Goal: Transaction & Acquisition: Obtain resource

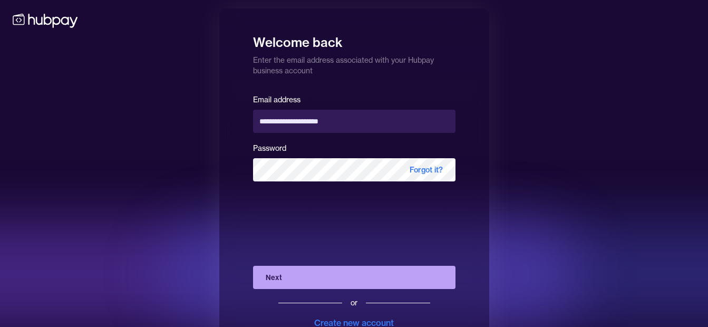
click at [395, 277] on button "Next" at bounding box center [354, 277] width 202 height 23
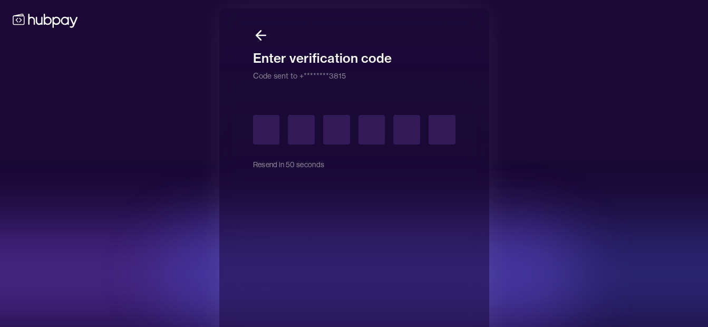
type input "*"
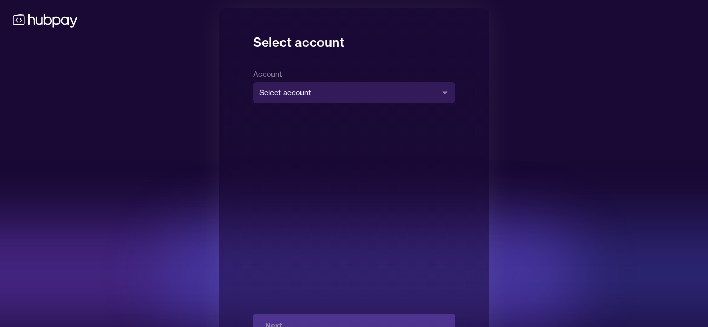
click at [433, 90] on body "**********" at bounding box center [354, 182] width 708 height 365
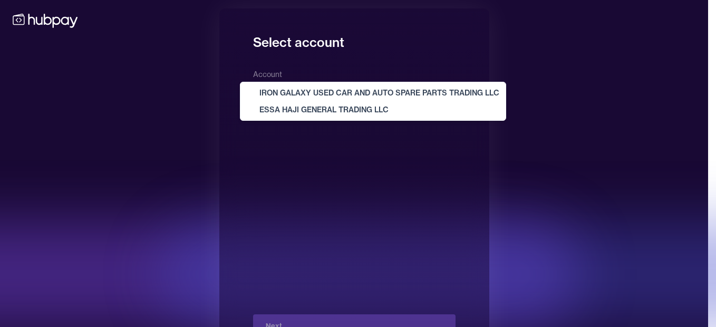
click at [416, 120] on div "IRON GALAXY USED CAR AND AUTO SPARE PARTS TRADING LLC ESSA HAJI GENERAL TRADING…" at bounding box center [372, 101] width 265 height 38
select select "**********"
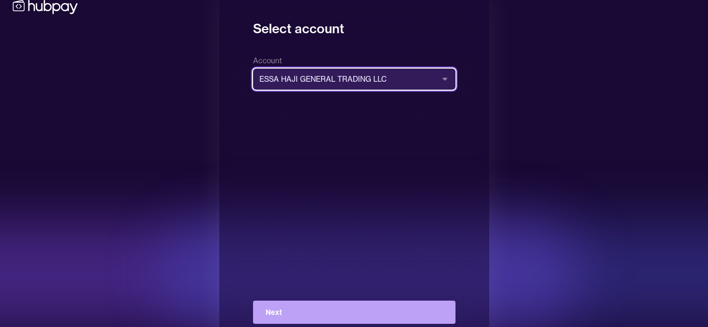
scroll to position [38, 0]
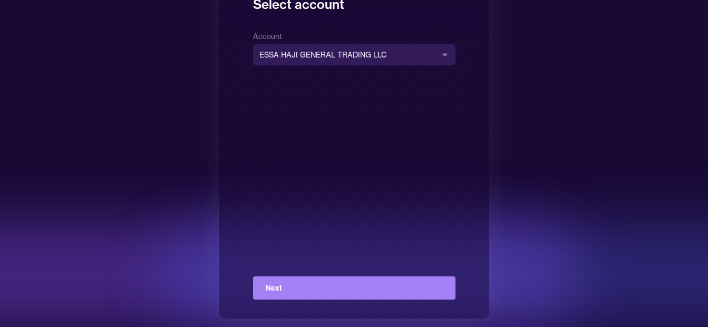
click at [445, 289] on button "Next" at bounding box center [354, 287] width 202 height 23
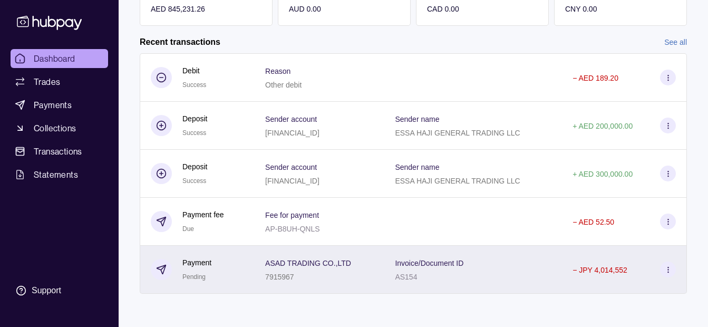
scroll to position [234, 0]
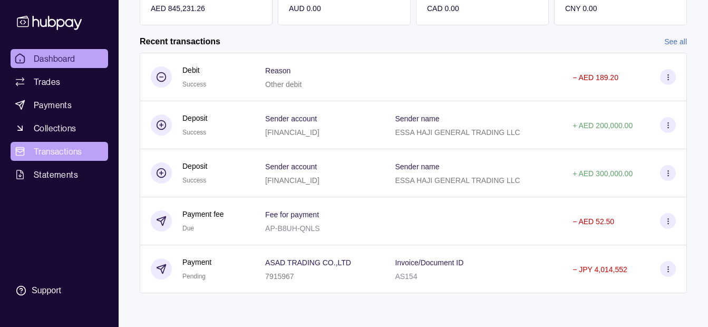
click at [95, 147] on link "Transactions" at bounding box center [60, 151] width 98 height 19
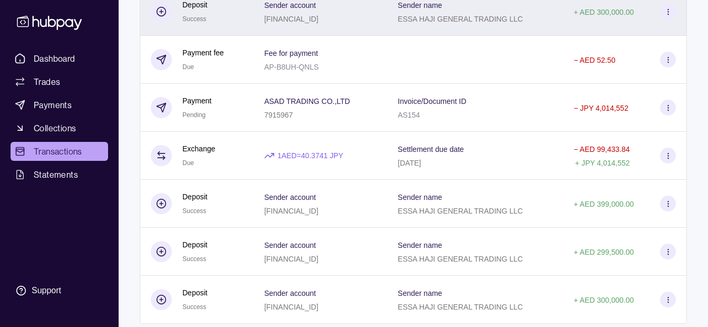
scroll to position [264, 0]
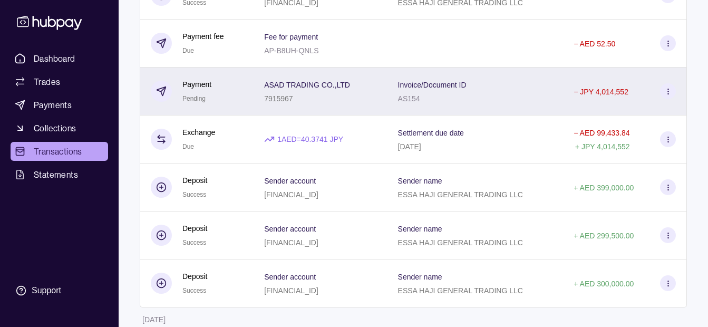
click at [293, 92] on div "7915967" at bounding box center [307, 98] width 86 height 13
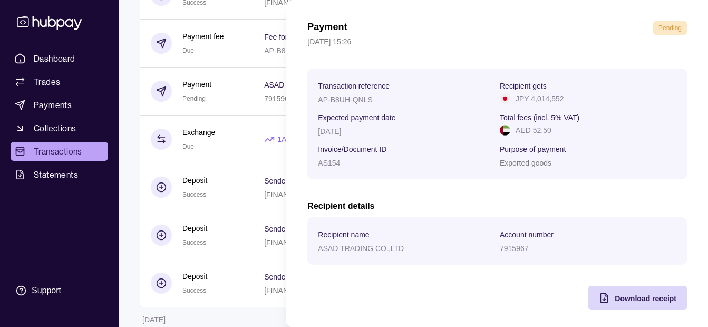
scroll to position [38, 0]
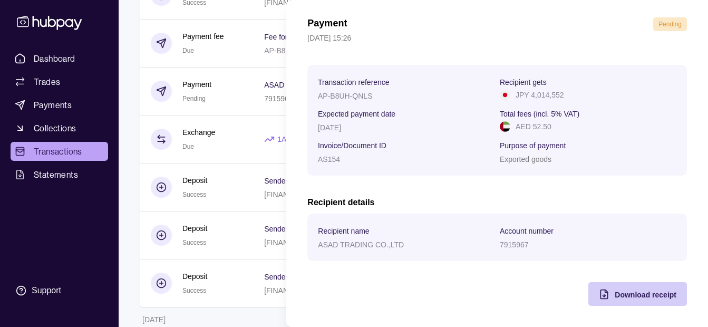
drag, startPoint x: 622, startPoint y: 286, endPoint x: 618, endPoint y: 290, distance: 5.6
click at [619, 289] on div "Download receipt" at bounding box center [629, 294] width 93 height 24
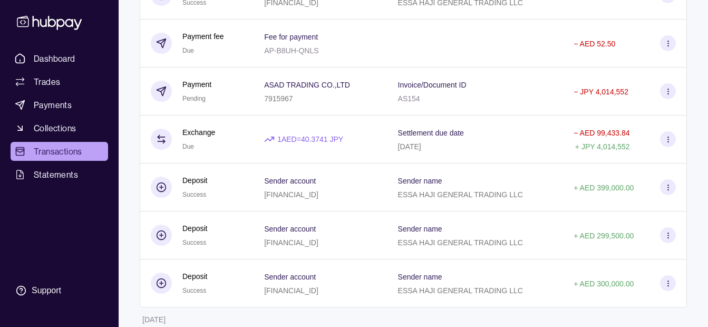
click at [129, 27] on html "Dashboard Trades Payments Collections Transactions Statements Support K Hello, …" at bounding box center [354, 319] width 708 height 1167
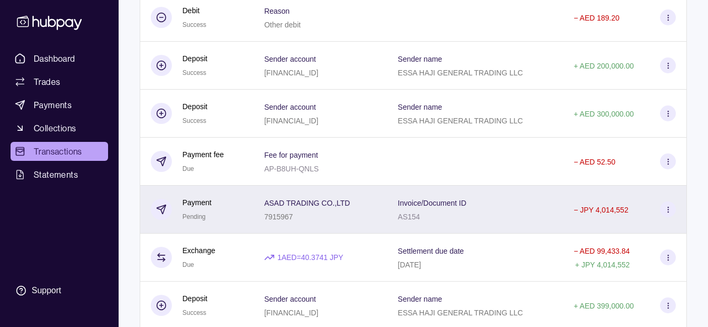
scroll to position [0, 0]
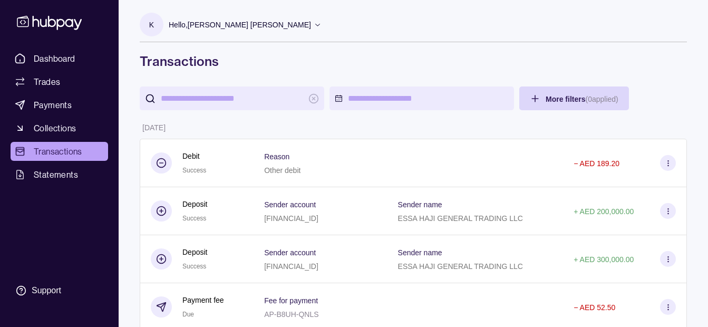
click at [259, 28] on p "Hello, [PERSON_NAME] [PERSON_NAME]" at bounding box center [240, 25] width 142 height 12
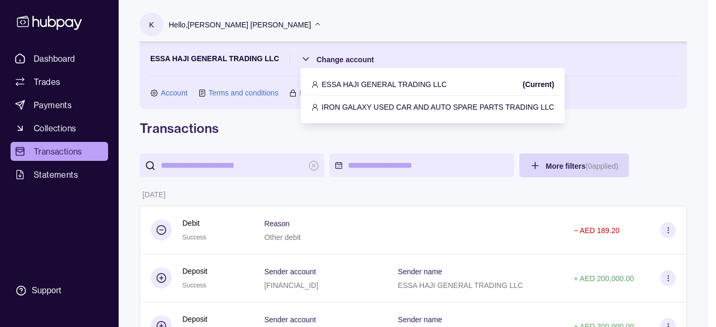
click at [359, 101] on div "IRON GALAXY USED CAR AND AUTO SPARE PARTS TRADING LLC" at bounding box center [433, 107] width 254 height 22
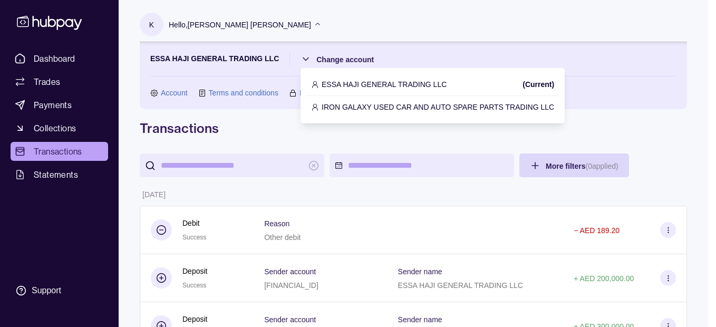
click at [345, 102] on p "IRON GALAXY USED CAR AND AUTO SPARE PARTS TRADING LLC" at bounding box center [438, 107] width 233 height 12
